Goal: Find specific page/section

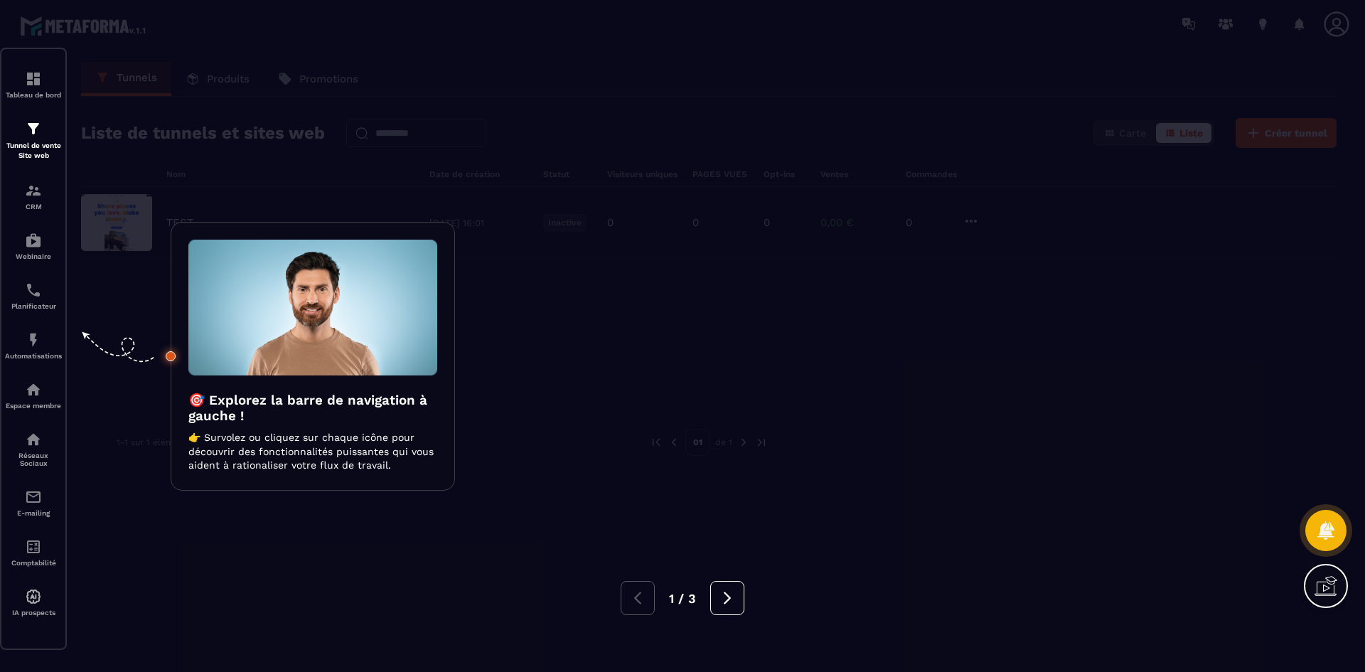
click at [635, 479] on div at bounding box center [682, 336] width 1365 height 672
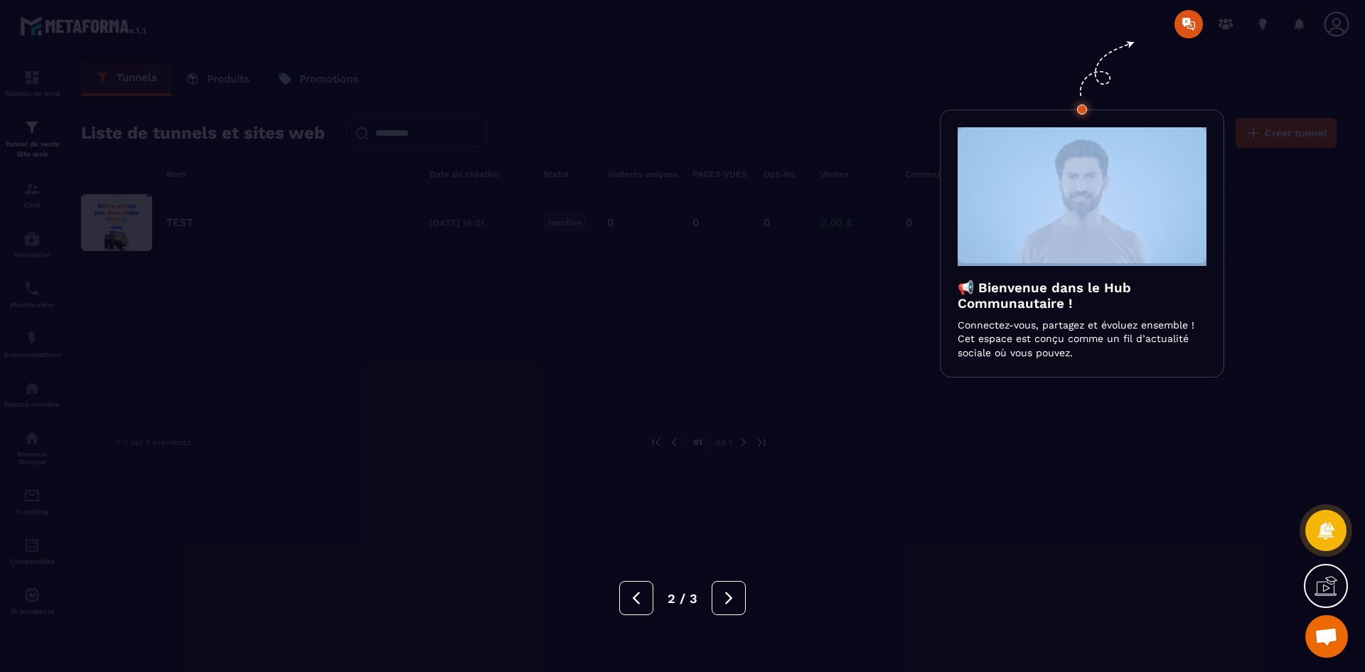
click at [635, 479] on div at bounding box center [682, 336] width 1365 height 672
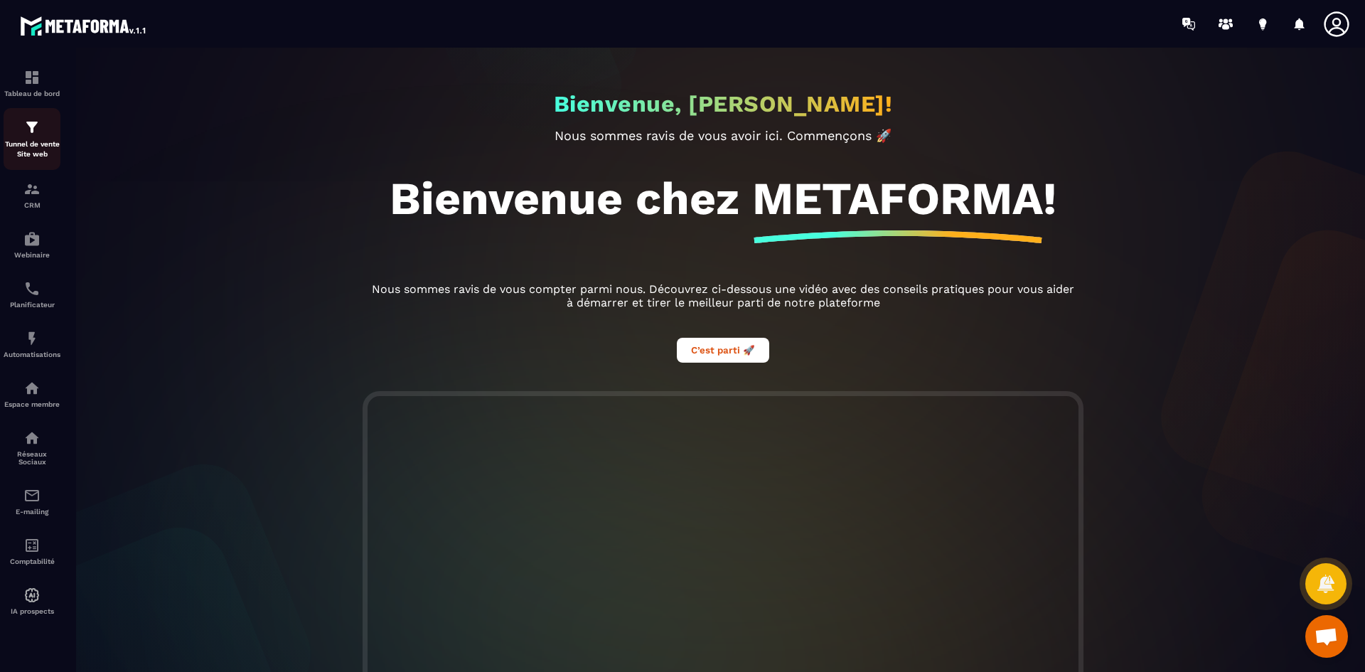
click at [32, 147] on p "Tunnel de vente Site web" at bounding box center [32, 149] width 57 height 20
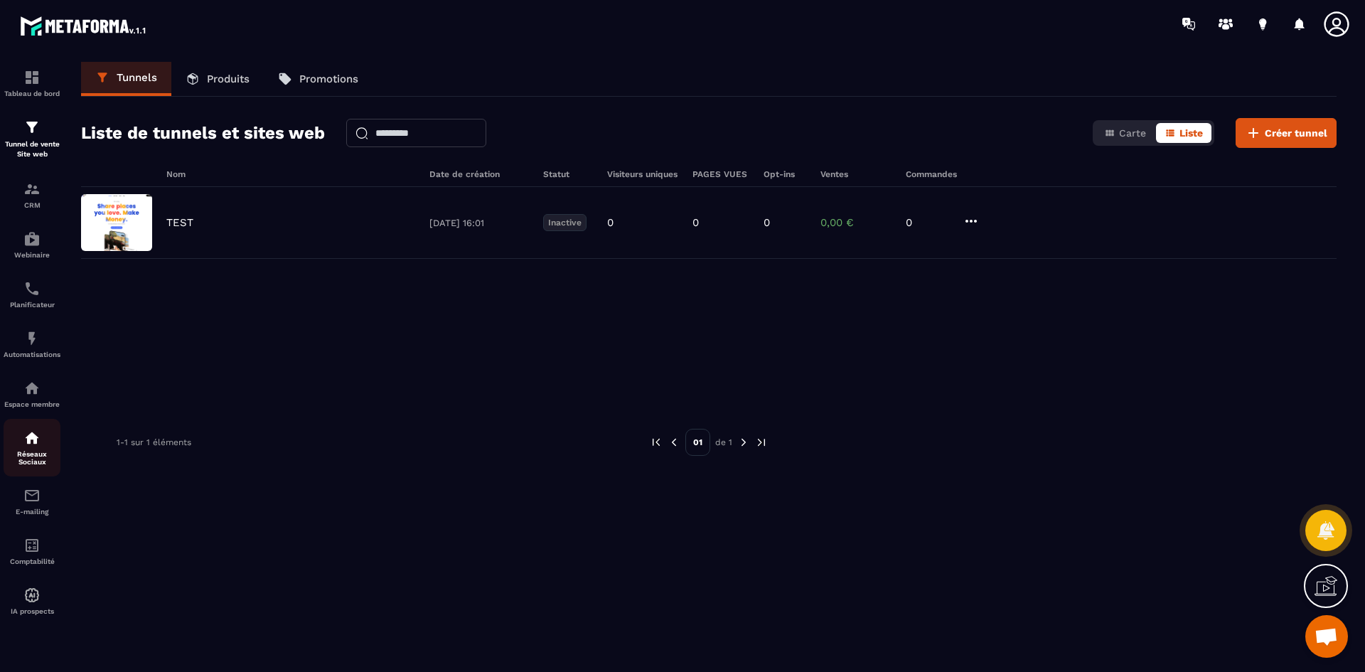
click at [10, 439] on div "Réseaux Sociaux" at bounding box center [32, 448] width 57 height 36
